Goal: Task Accomplishment & Management: Use online tool/utility

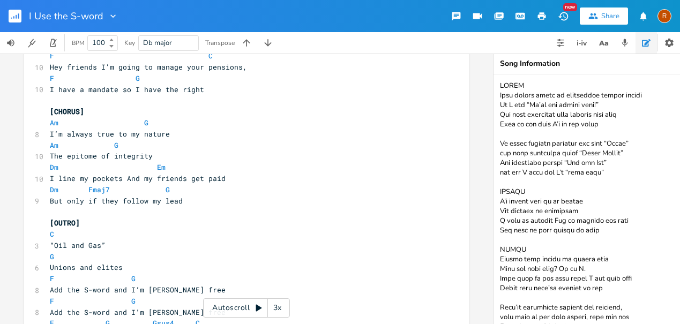
scroll to position [823, 0]
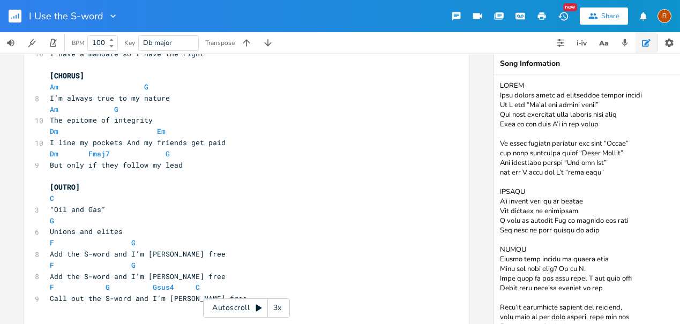
click at [173, 283] on span "F G Gsus4 C" at bounding box center [125, 288] width 150 height 10
type textarea "Bmb6"
click at [250, 316] on pre "​" at bounding box center [241, 321] width 387 height 11
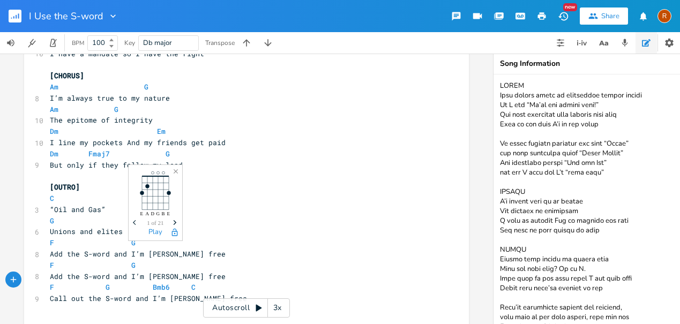
click at [174, 219] on span "Next" at bounding box center [175, 223] width 14 height 19
click at [175, 219] on span "Next" at bounding box center [175, 223] width 14 height 19
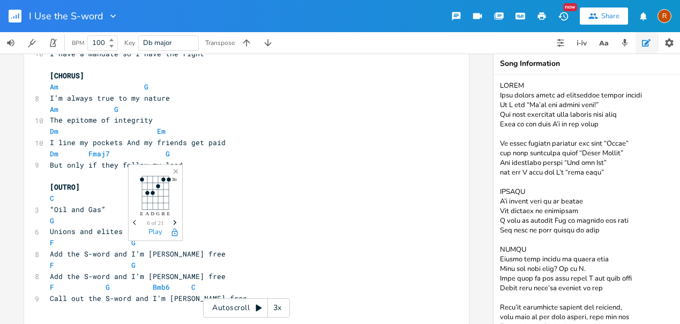
click at [136, 221] on icon "Previous" at bounding box center [136, 223] width 6 height 6
click at [176, 223] on icon "button" at bounding box center [175, 222] width 3 height 5
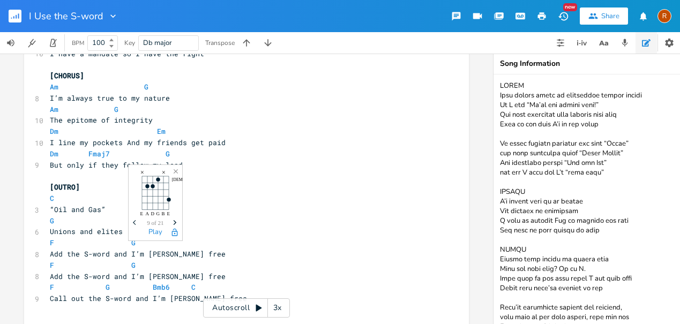
click at [176, 223] on icon "button" at bounding box center [175, 222] width 3 height 5
click at [134, 221] on icon "Previous" at bounding box center [136, 223] width 6 height 6
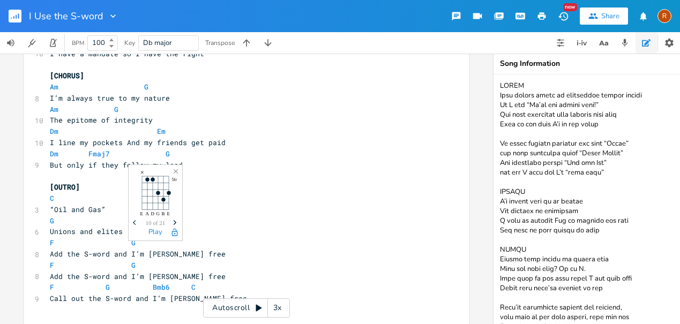
click at [134, 221] on icon "Previous" at bounding box center [136, 223] width 6 height 6
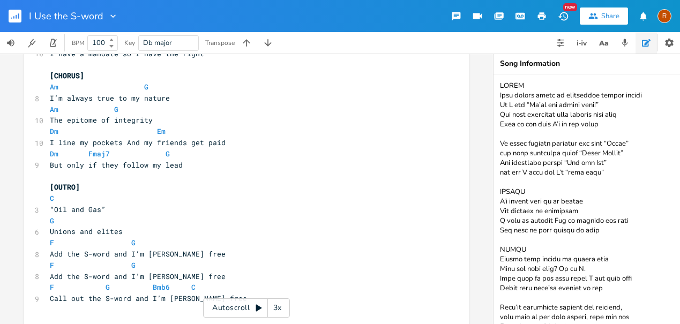
click at [159, 316] on pre "​" at bounding box center [241, 321] width 387 height 11
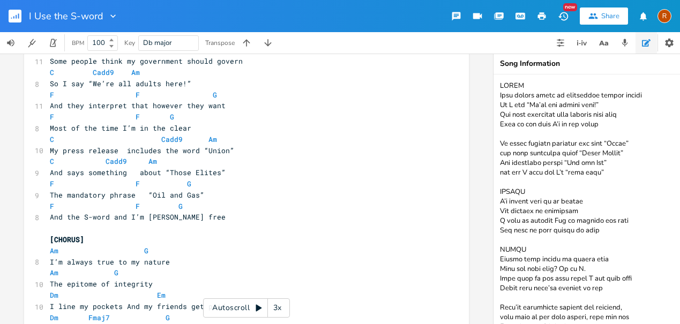
scroll to position [0, 0]
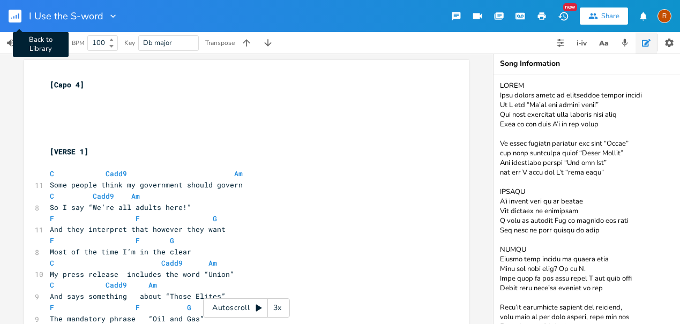
click at [12, 16] on rect "button" at bounding box center [15, 16] width 13 height 13
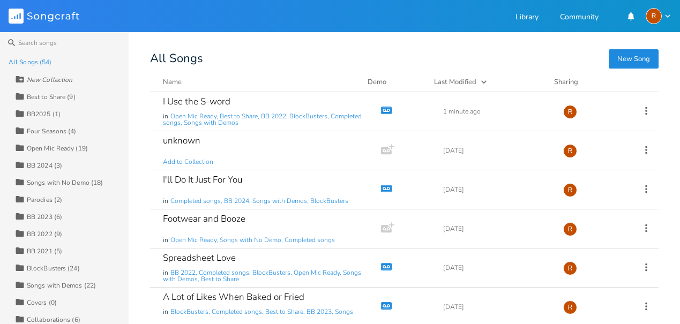
click at [24, 61] on div "All Songs (54)" at bounding box center [30, 62] width 43 height 6
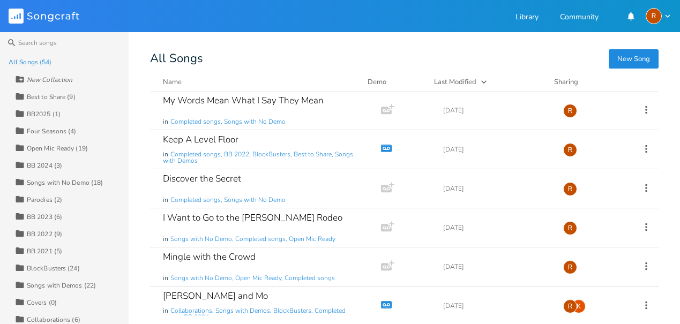
scroll to position [1410, 0]
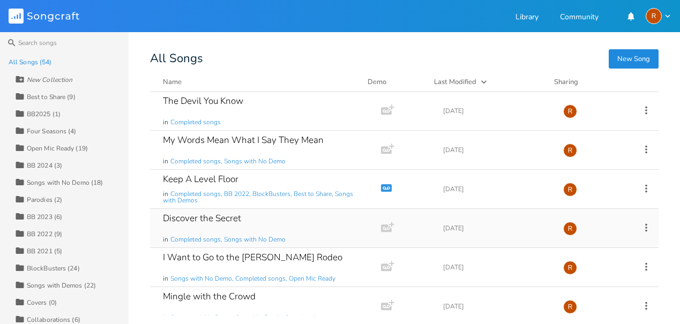
click at [198, 214] on div "Discover the Secret" at bounding box center [202, 218] width 78 height 9
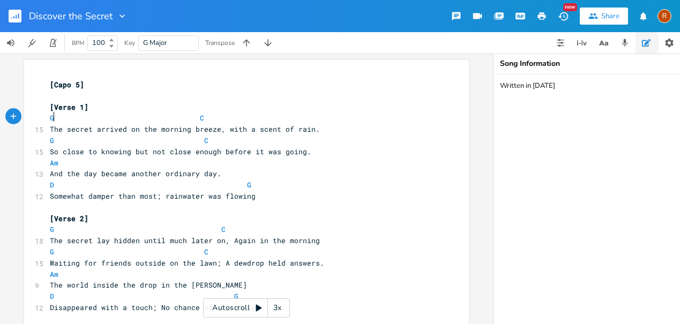
click at [52, 118] on span "G C" at bounding box center [127, 118] width 154 height 10
type textarea "Bmb6"
click at [168, 86] on pre "[Capo 5]" at bounding box center [241, 84] width 387 height 11
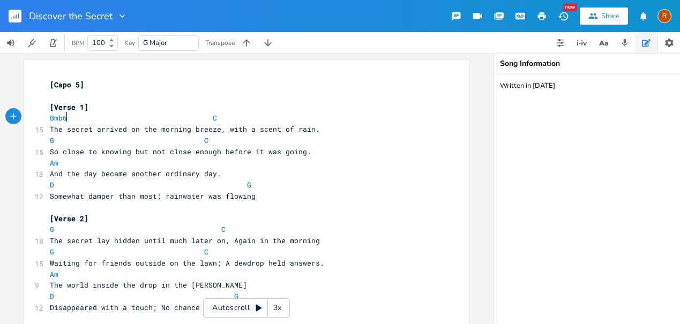
type textarea "Bmb6"
drag, startPoint x: 65, startPoint y: 115, endPoint x: 42, endPoint y: 114, distance: 23.6
click at [94, 118] on span "Bmb6 C" at bounding box center [133, 118] width 167 height 10
click at [70, 118] on span "Bmb6 C" at bounding box center [133, 118] width 167 height 10
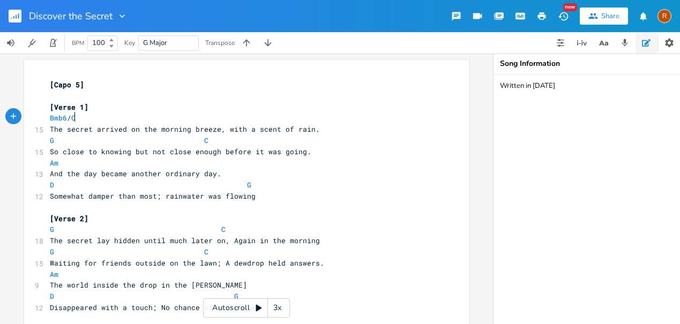
type textarea "/"
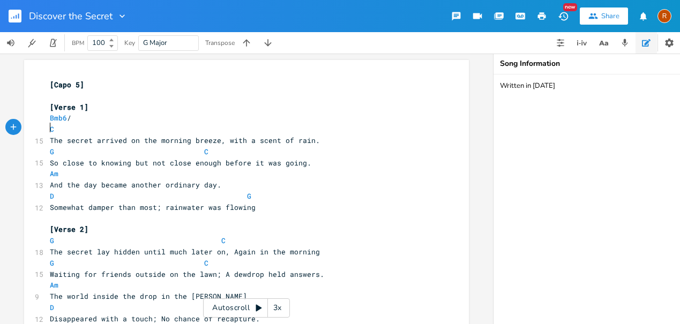
type textarea "g"
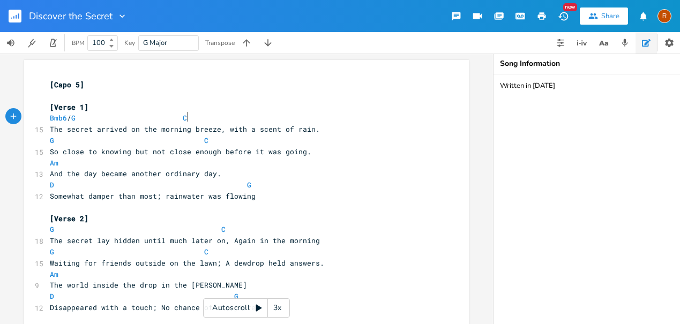
scroll to position [0, 44]
type textarea "G"
drag, startPoint x: 83, startPoint y: 115, endPoint x: 34, endPoint y: 116, distance: 48.8
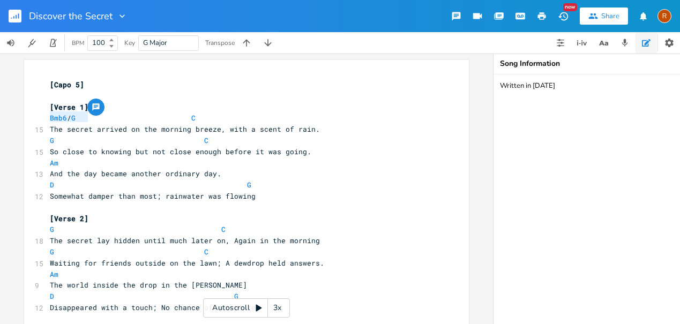
scroll to position [0, 2]
type textarea "Bmb6 / G"
type textarea "G"
drag, startPoint x: 54, startPoint y: 138, endPoint x: 44, endPoint y: 138, distance: 10.2
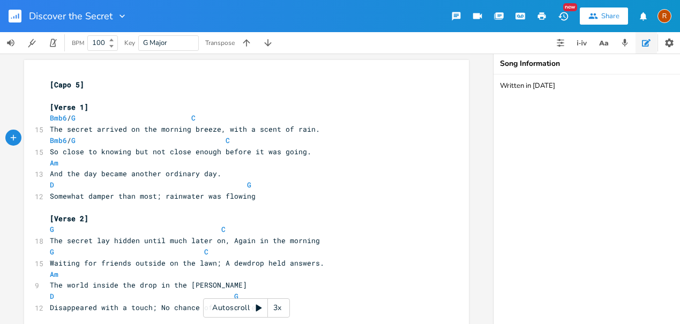
scroll to position [9, 0]
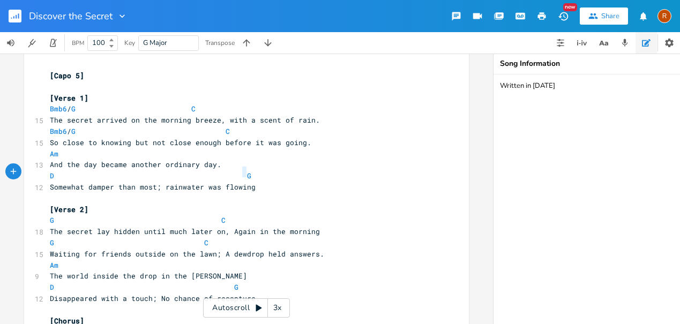
type textarea "G"
drag, startPoint x: 245, startPoint y: 172, endPoint x: 235, endPoint y: 173, distance: 9.2
click at [235, 173] on pre "D G" at bounding box center [241, 176] width 387 height 11
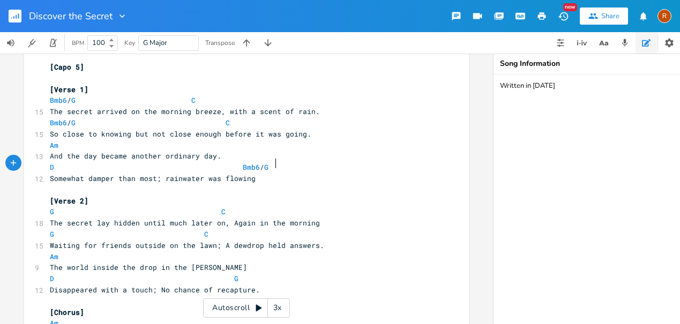
scroll to position [20, 0]
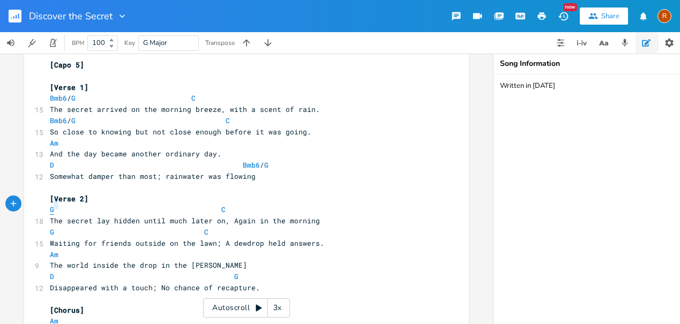
type textarea "G"
drag, startPoint x: 56, startPoint y: 202, endPoint x: 45, endPoint y: 205, distance: 11.1
click at [48, 205] on pre "G C" at bounding box center [241, 209] width 387 height 11
paste textarea
type textarea "G"
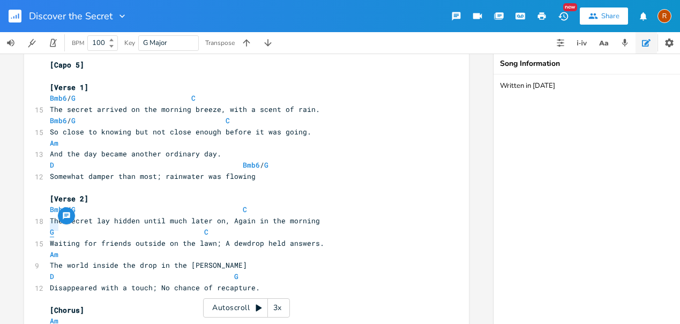
drag, startPoint x: 55, startPoint y: 226, endPoint x: 48, endPoint y: 227, distance: 7.1
click at [50, 227] on span "G C" at bounding box center [129, 232] width 159 height 10
paste textarea
type textarea "G"
drag, startPoint x: 233, startPoint y: 269, endPoint x: 225, endPoint y: 269, distance: 8.1
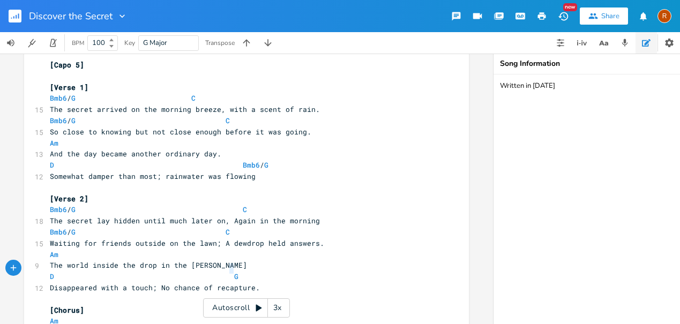
click at [225, 271] on pre "D G" at bounding box center [241, 276] width 387 height 11
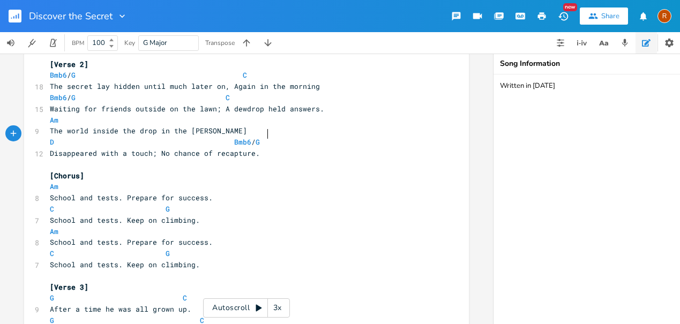
scroll to position [212, 0]
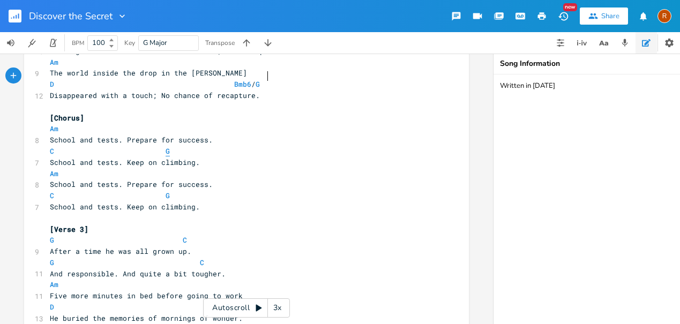
type textarea "G"
drag, startPoint x: 169, startPoint y: 141, endPoint x: 160, endPoint y: 141, distance: 9.1
click at [160, 146] on pre "C G" at bounding box center [241, 151] width 387 height 11
paste textarea
type textarea "G"
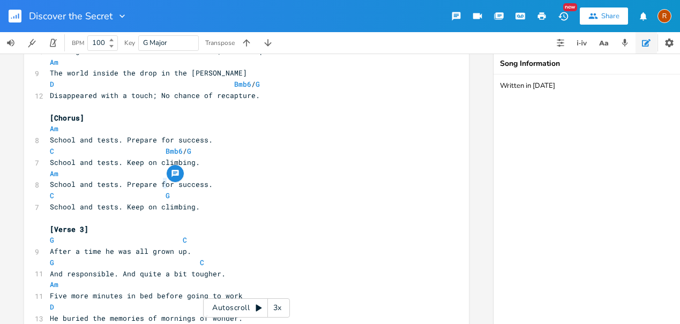
drag, startPoint x: 167, startPoint y: 181, endPoint x: 158, endPoint y: 182, distance: 9.2
click at [158, 190] on pre "C G" at bounding box center [241, 195] width 387 height 11
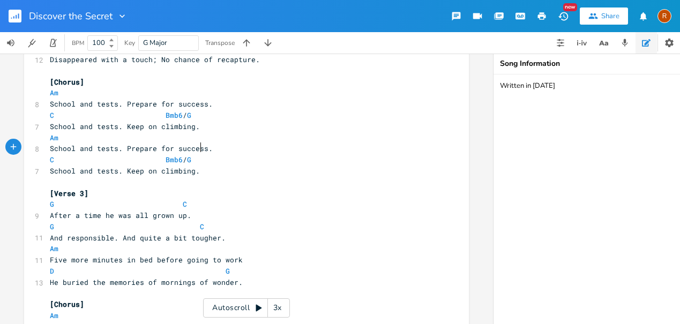
scroll to position [270, 0]
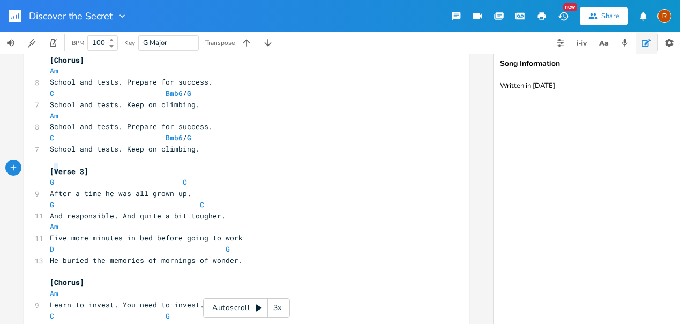
type textarea "G"
drag, startPoint x: 56, startPoint y: 168, endPoint x: 47, endPoint y: 169, distance: 8.6
click at [50, 177] on span "G C" at bounding box center [118, 182] width 137 height 10
paste textarea
type textarea "G"
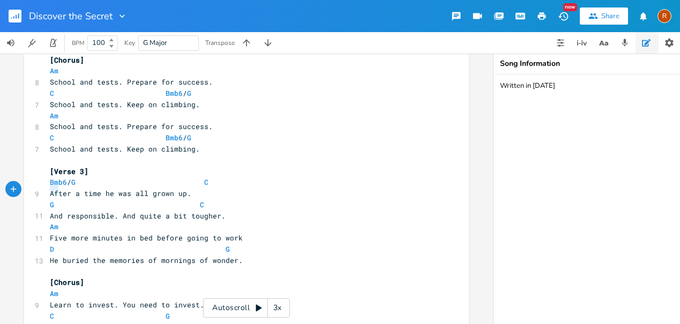
click at [48, 199] on pre "G C" at bounding box center [241, 204] width 387 height 11
paste textarea
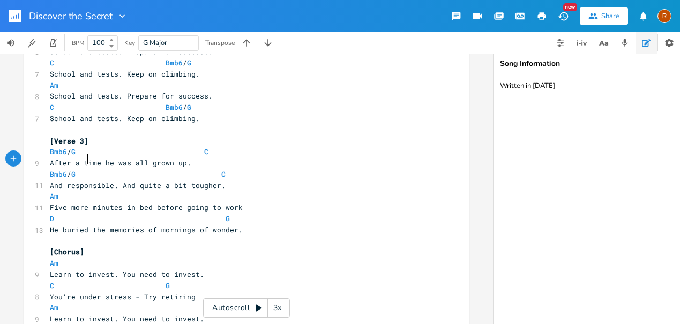
scroll to position [318, 0]
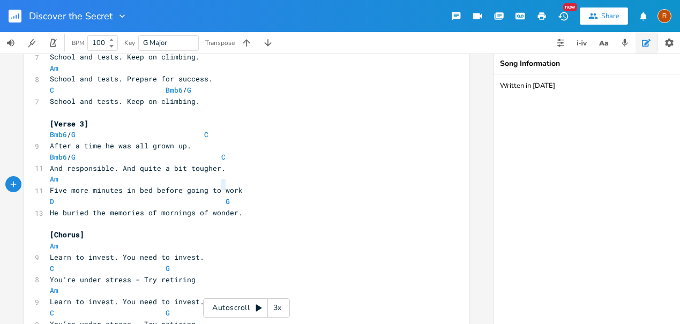
type textarea "G"
drag, startPoint x: 228, startPoint y: 186, endPoint x: 214, endPoint y: 184, distance: 13.6
click at [214, 196] on pre "D G" at bounding box center [241, 201] width 387 height 11
paste textarea
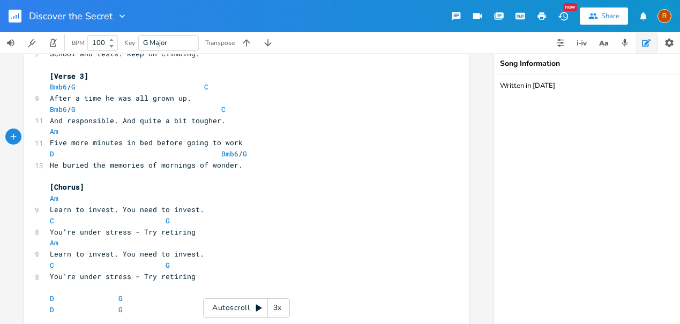
scroll to position [401, 0]
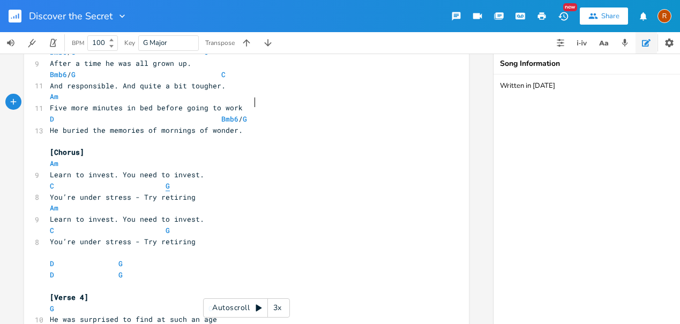
type textarea "G"
drag, startPoint x: 168, startPoint y: 166, endPoint x: 158, endPoint y: 166, distance: 10.7
click at [158, 181] on pre "C G" at bounding box center [241, 186] width 387 height 11
paste textarea
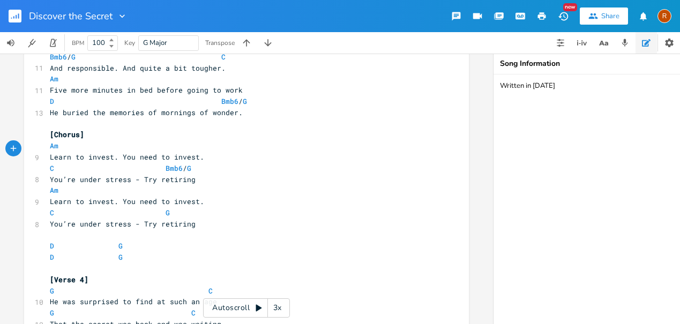
scroll to position [463, 0]
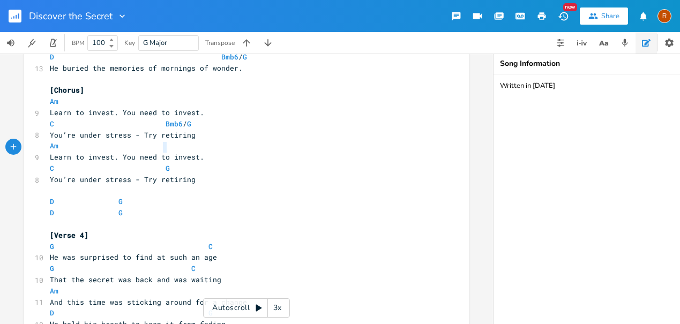
type textarea "G"
drag, startPoint x: 170, startPoint y: 149, endPoint x: 156, endPoint y: 147, distance: 14.0
click at [156, 163] on pre "C G" at bounding box center [241, 168] width 387 height 11
paste textarea
type textarea "G"
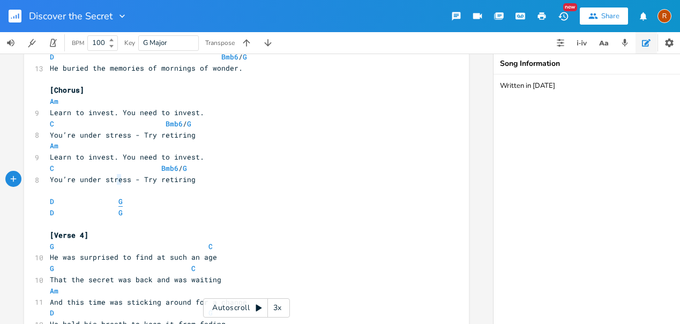
click at [115, 196] on pre "D G" at bounding box center [241, 201] width 387 height 11
paste textarea
type textarea "G"
drag, startPoint x: 122, startPoint y: 191, endPoint x: 112, endPoint y: 190, distance: 10.2
click at [112, 208] on pre "D G" at bounding box center [241, 213] width 387 height 11
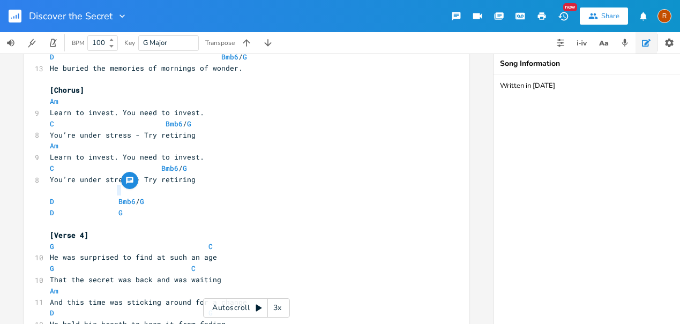
paste textarea
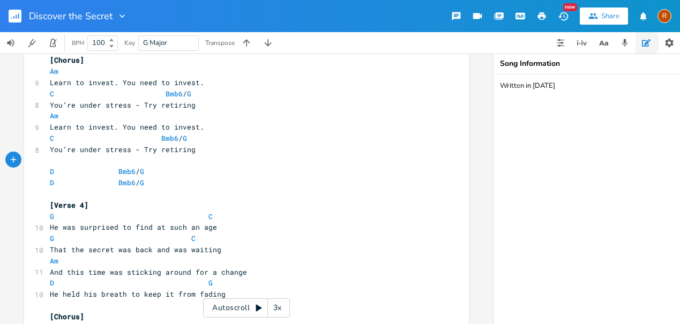
scroll to position [526, 0]
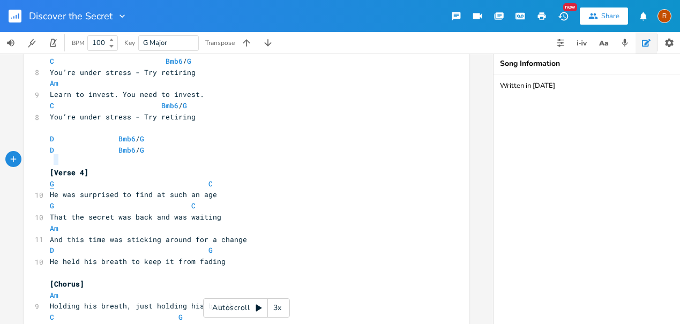
type textarea "G"
drag, startPoint x: 52, startPoint y: 160, endPoint x: 40, endPoint y: 161, distance: 11.8
click at [41, 161] on div "G x [Capo 5] ​ [Verse 1] Bmb6 / G C 15 The secret arrived on the morning breeze…" at bounding box center [246, 37] width 445 height 1004
paste textarea
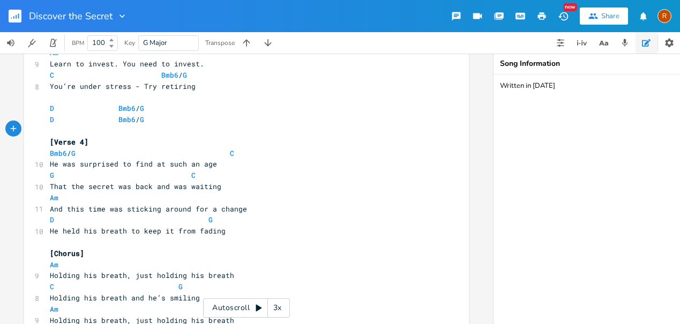
scroll to position [580, 0]
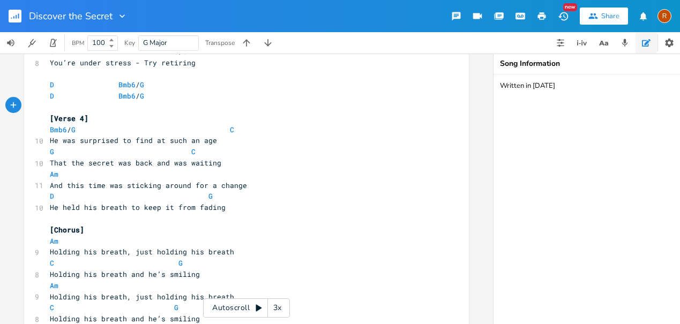
type textarea "G"
drag, startPoint x: 50, startPoint y: 124, endPoint x: 43, endPoint y: 125, distance: 7.0
paste textarea
type textarea "G"
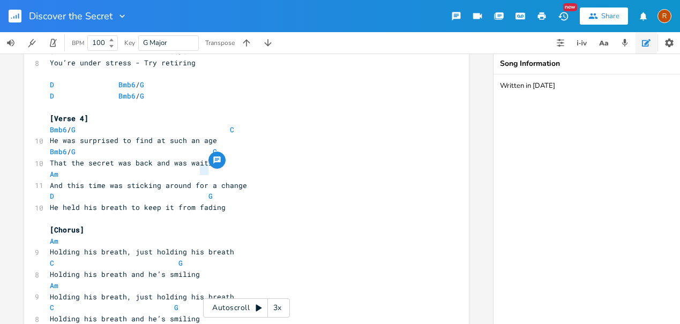
drag, startPoint x: 217, startPoint y: 168, endPoint x: 198, endPoint y: 171, distance: 19.0
click at [198, 191] on pre "D G" at bounding box center [241, 196] width 387 height 11
paste textarea
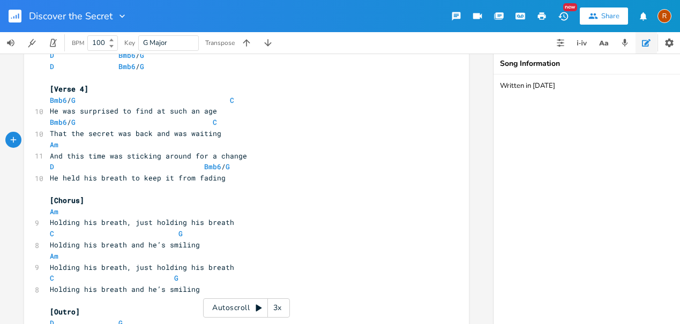
scroll to position [653, 0]
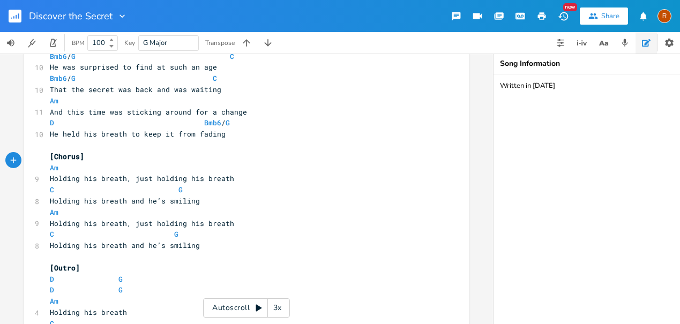
type textarea "G"
drag, startPoint x: 190, startPoint y: 165, endPoint x: 170, endPoint y: 165, distance: 19.8
click at [170, 184] on pre "C G" at bounding box center [241, 189] width 387 height 11
paste textarea
type textarea "G"
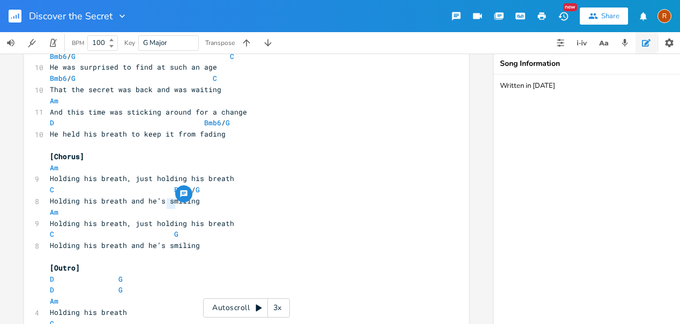
drag, startPoint x: 181, startPoint y: 199, endPoint x: 165, endPoint y: 202, distance: 16.4
click at [165, 229] on pre "C G" at bounding box center [241, 234] width 387 height 11
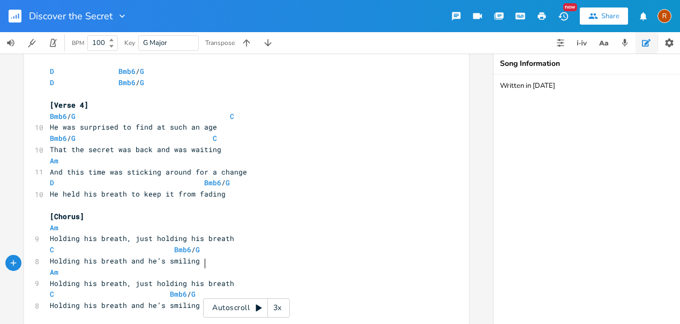
scroll to position [712, 0]
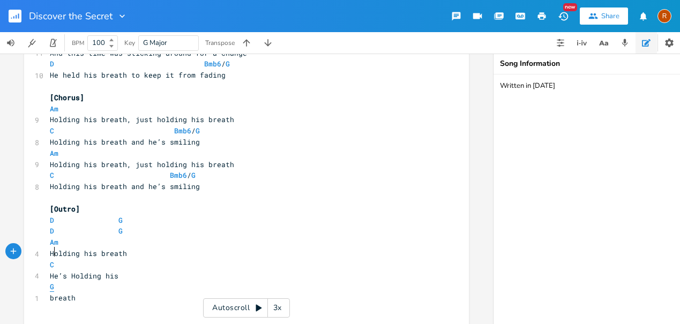
type textarea "G"
drag, startPoint x: 54, startPoint y: 251, endPoint x: 41, endPoint y: 251, distance: 12.3
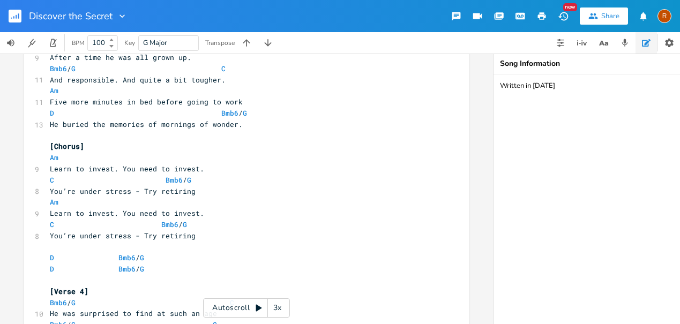
scroll to position [409, 0]
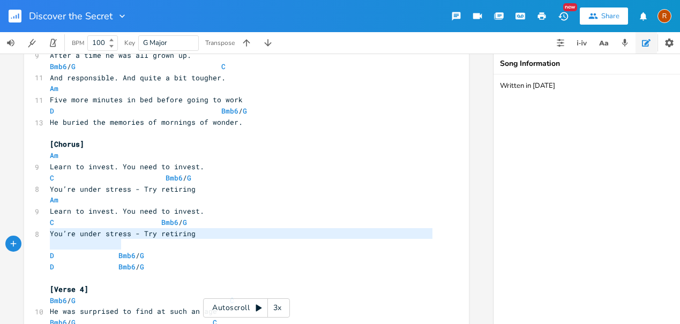
type textarea "D Bmb6 / G D Bmb6 / G"
drag, startPoint x: 46, startPoint y: 232, endPoint x: 187, endPoint y: 247, distance: 142.3
click at [187, 247] on div "[Capo 5] ​ [Verse 1] Bmb6 / G C 15 The secret arrived on the morning breeze, wi…" at bounding box center [241, 156] width 387 height 970
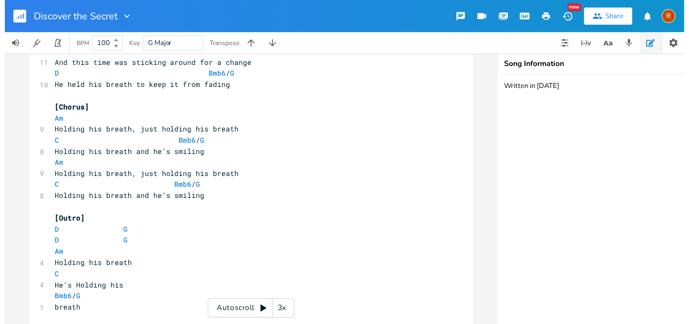
scroll to position [716, 0]
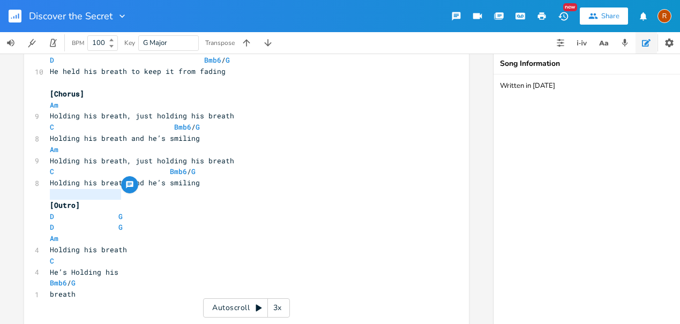
type textarea "D G D G"
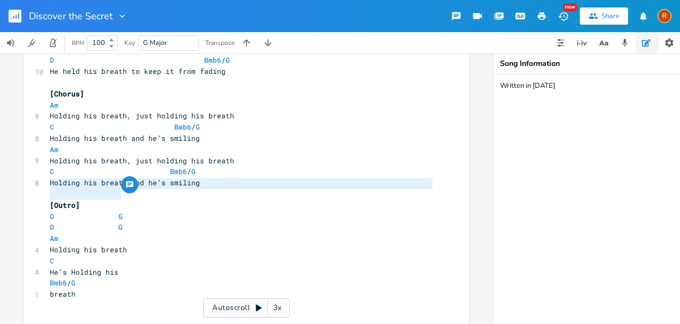
drag, startPoint x: 119, startPoint y: 196, endPoint x: 37, endPoint y: 185, distance: 82.8
paste textarea
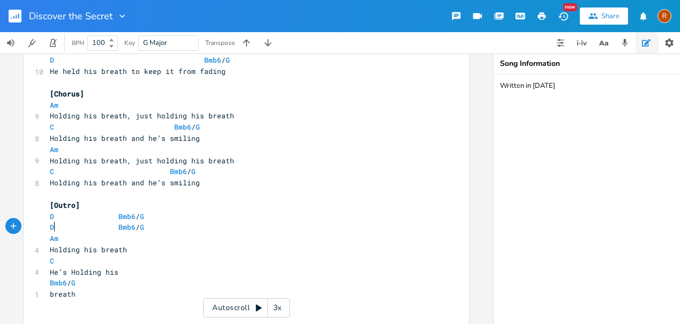
click at [179, 256] on pre "C" at bounding box center [241, 261] width 387 height 11
click at [17, 18] on rect "button" at bounding box center [15, 16] width 13 height 13
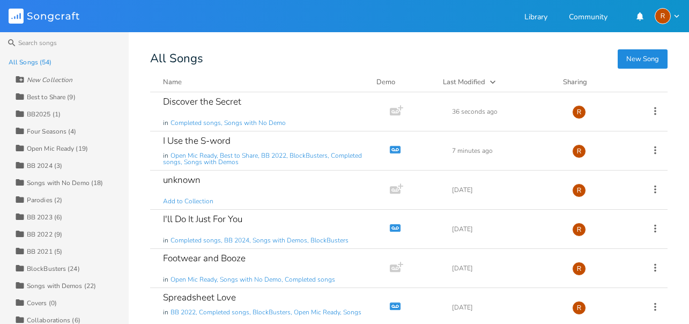
click at [245, 49] on div "Search All Songs (54) New Collection Collection Best to Share (9) Collection BB…" at bounding box center [344, 178] width 689 height 292
click at [184, 176] on div "unknown" at bounding box center [182, 179] width 38 height 9
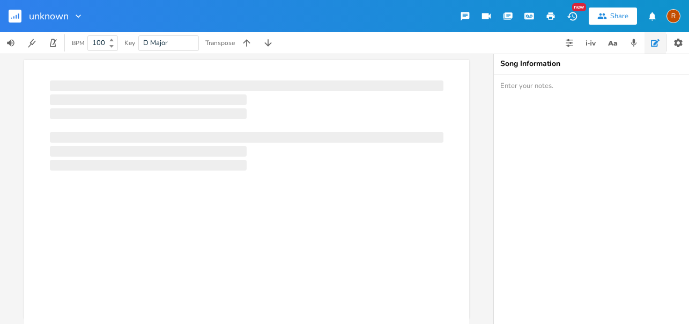
scroll to position [0, 1]
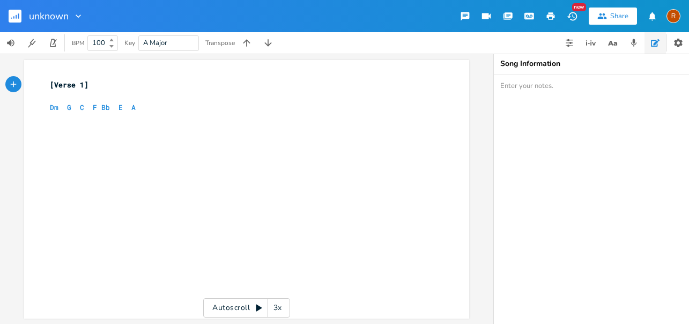
click at [21, 16] on rect "button" at bounding box center [15, 16] width 13 height 13
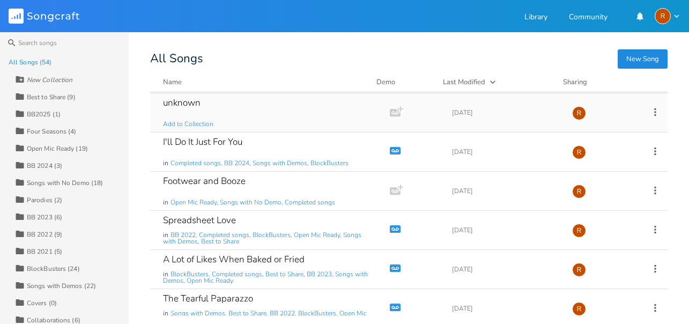
scroll to position [79, 0]
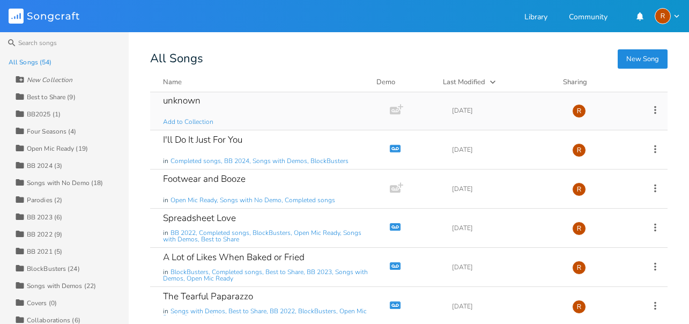
click at [189, 127] on div "unknown Add to Collection" at bounding box center [268, 110] width 210 height 39
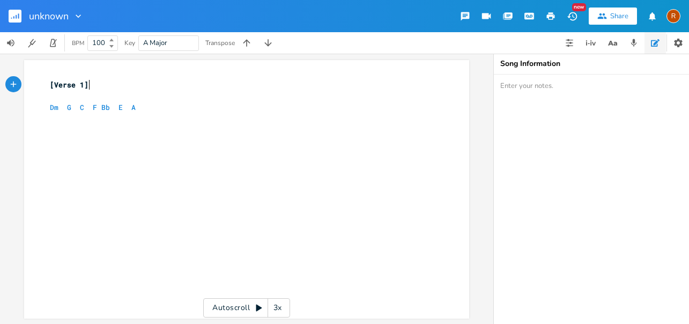
click at [205, 146] on pre "​" at bounding box center [241, 151] width 387 height 11
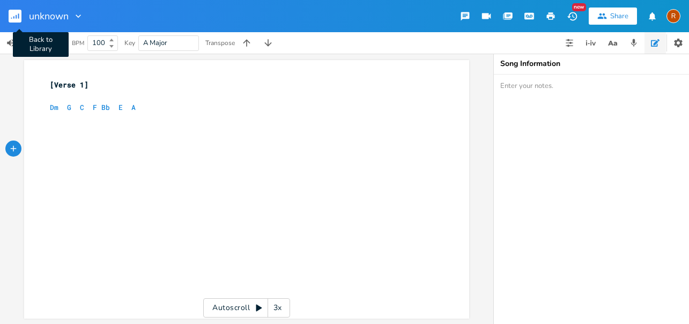
click at [16, 13] on rect "button" at bounding box center [15, 16] width 13 height 13
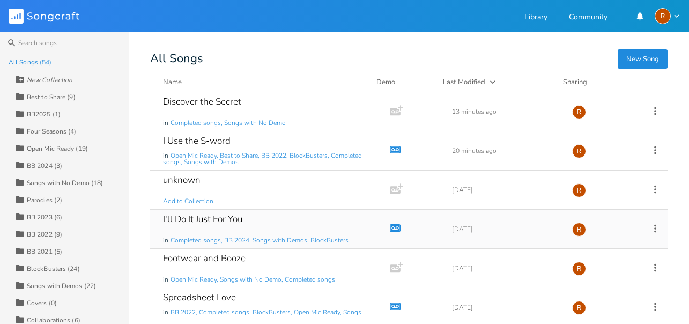
click at [199, 217] on div "I'll Do It Just For You" at bounding box center [202, 218] width 79 height 9
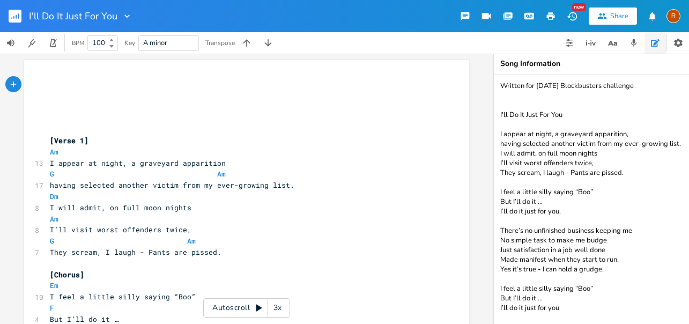
click at [261, 308] on icon at bounding box center [259, 308] width 6 height 7
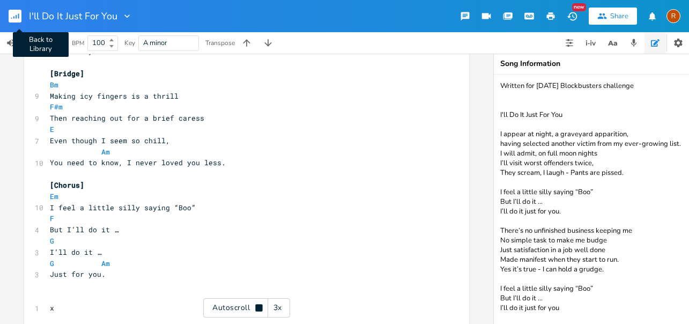
scroll to position [559, 0]
click at [13, 17] on icon "button" at bounding box center [13, 17] width 1 height 3
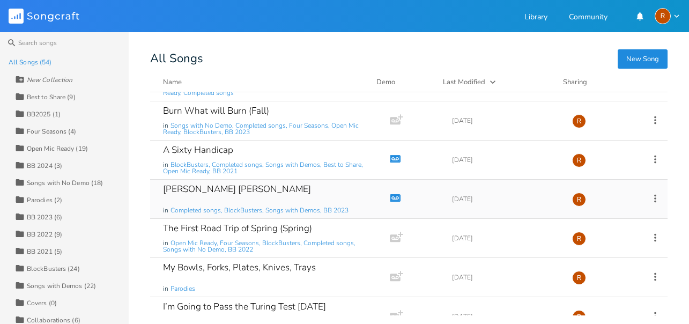
scroll to position [302, 0]
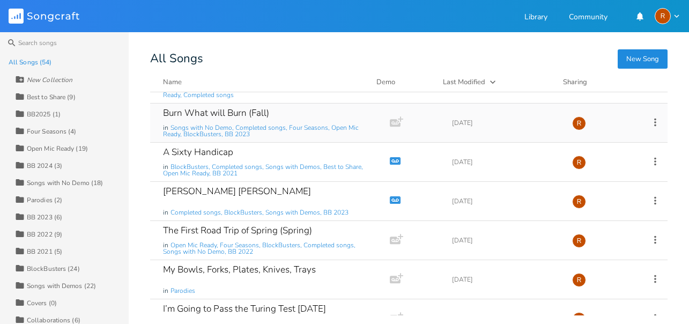
click at [214, 110] on div "Burn What will Burn (Fall)" at bounding box center [216, 112] width 106 height 9
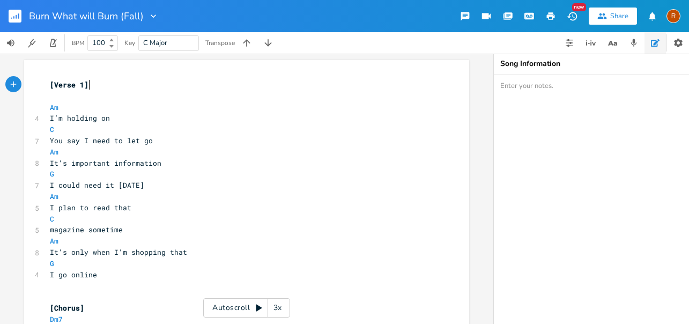
scroll to position [0, 1]
click at [258, 309] on icon at bounding box center [259, 308] width 6 height 7
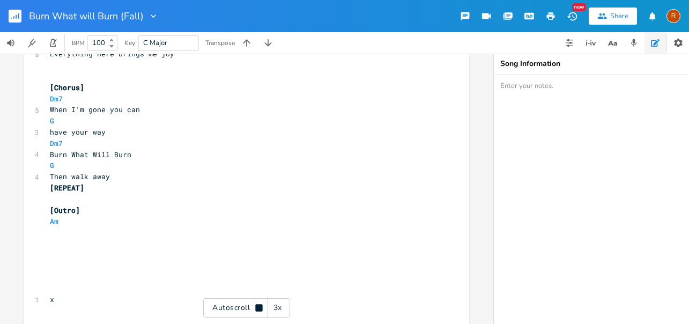
scroll to position [834, 0]
click at [13, 18] on rect "button" at bounding box center [15, 16] width 13 height 13
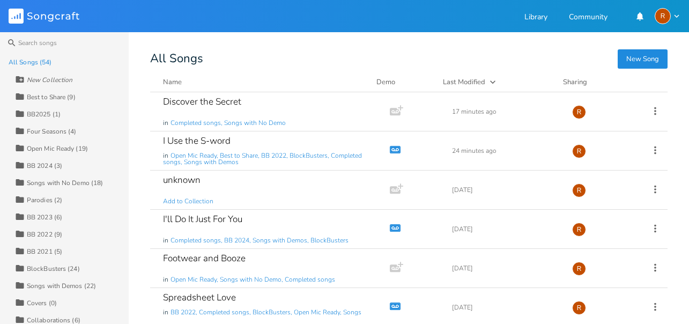
click at [13, 18] on rect at bounding box center [16, 16] width 15 height 15
